Goal: Transaction & Acquisition: Purchase product/service

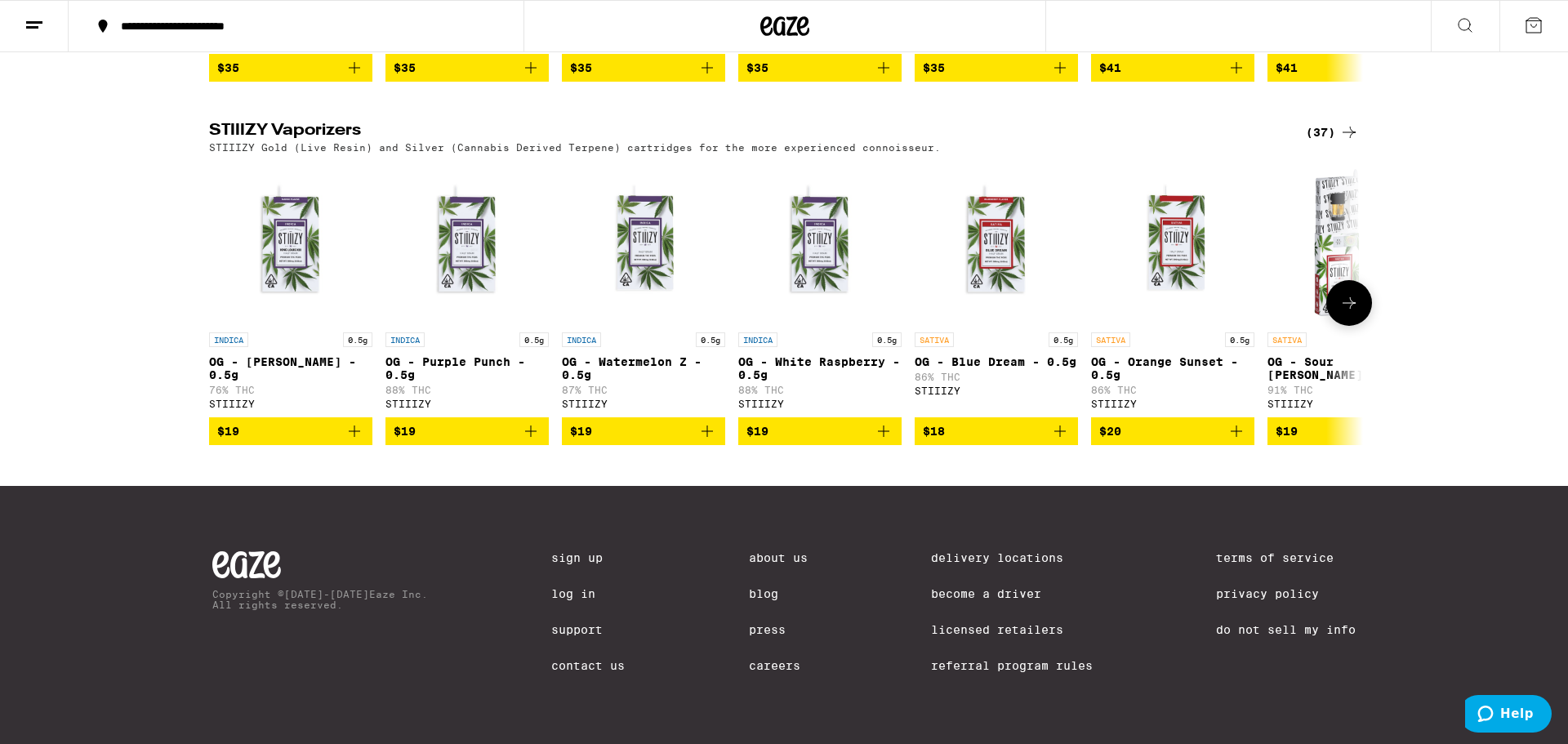
scroll to position [1616, 0]
click at [1346, 296] on icon at bounding box center [1349, 303] width 20 height 20
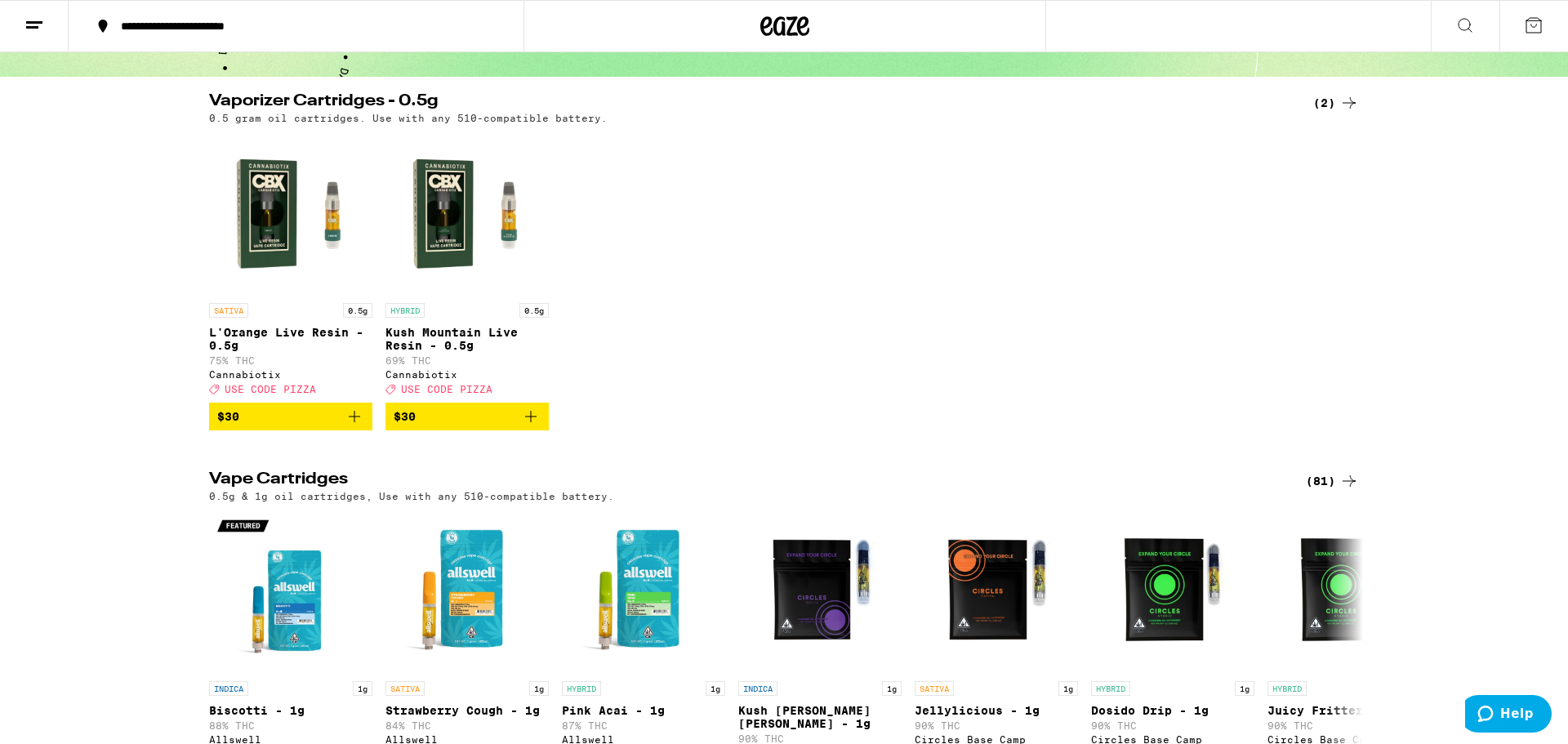
scroll to position [134, 0]
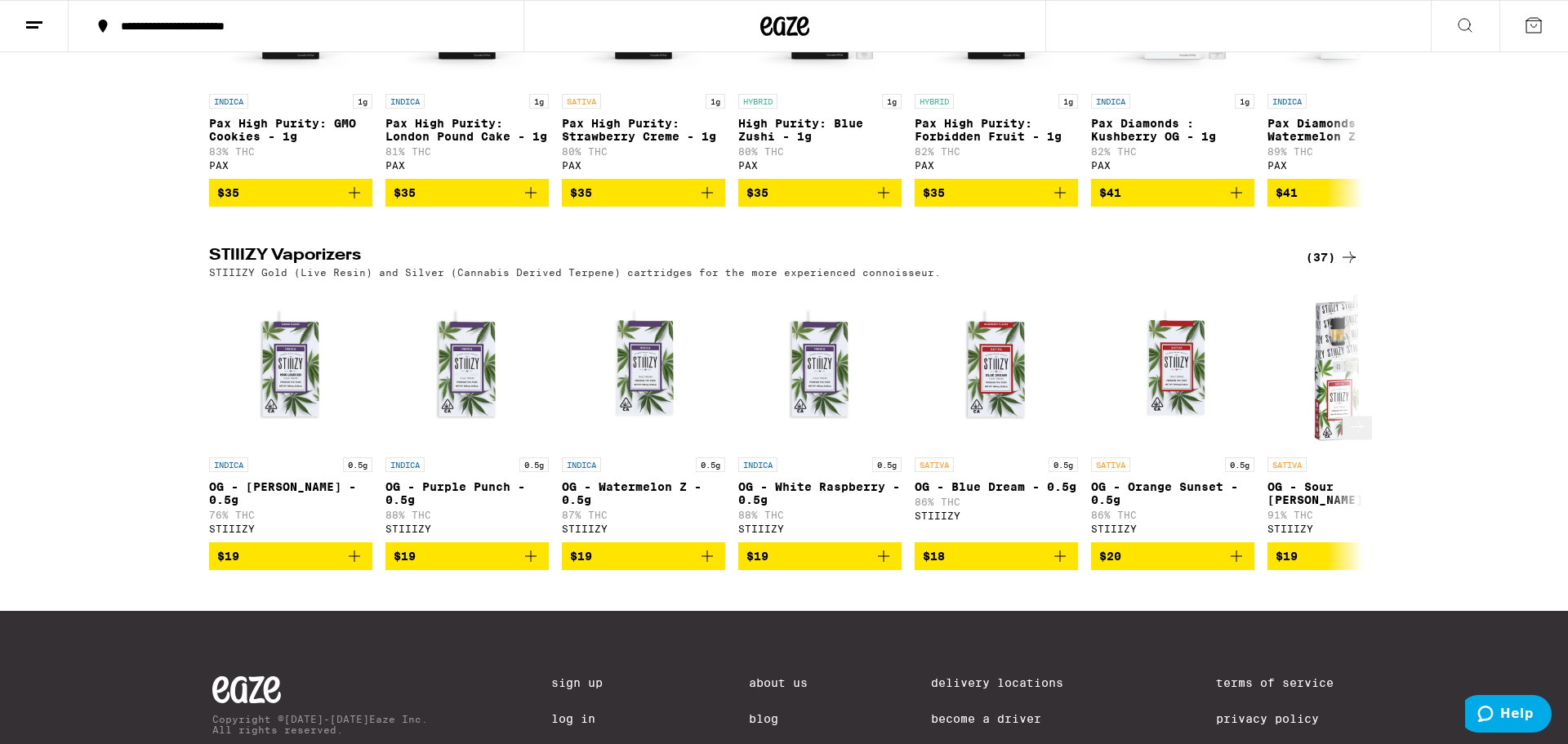
scroll to position [1448, 0]
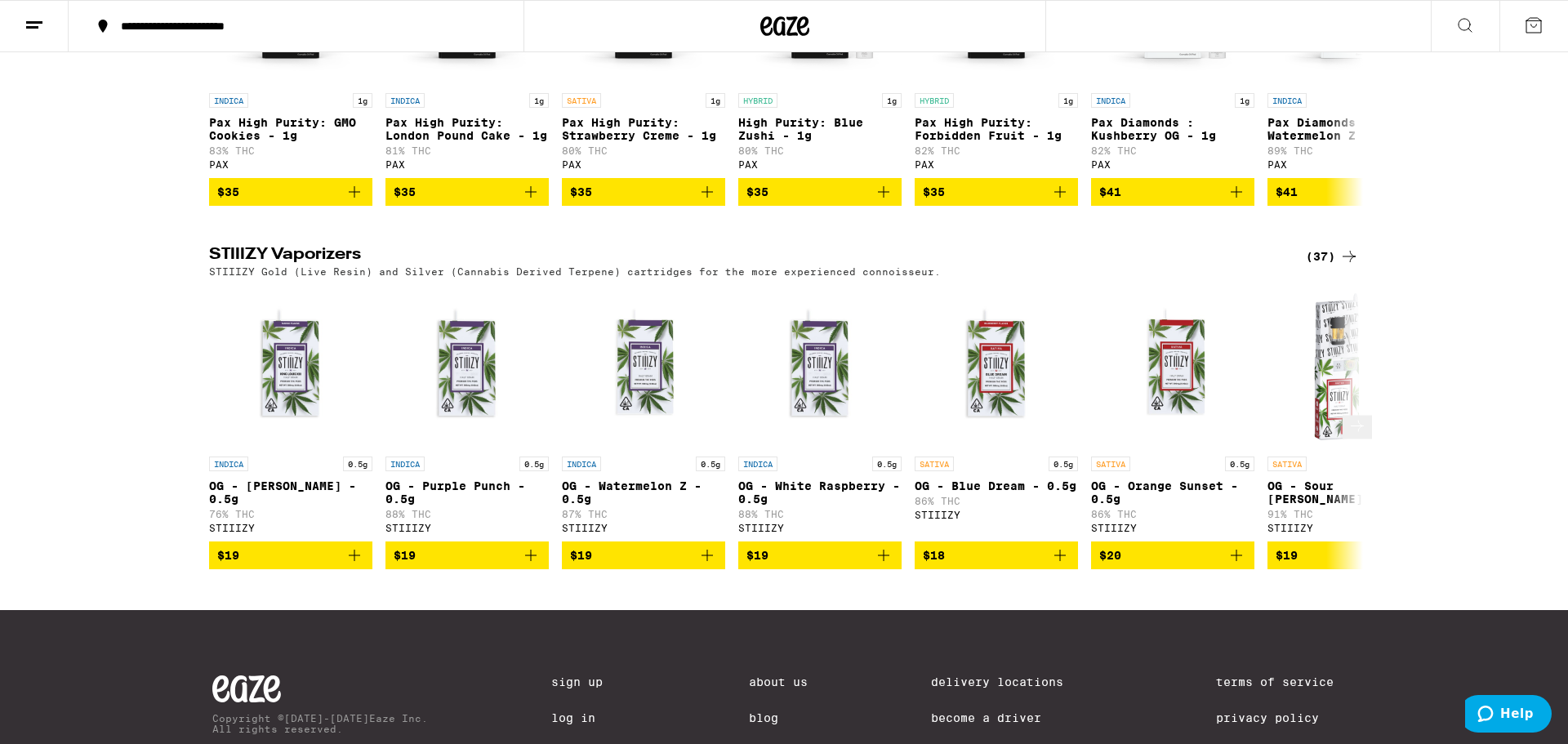
click at [656, 407] on img "Open page for OG - Watermelon Z - 0.5g from STIIIZY" at bounding box center [643, 366] width 163 height 163
